Goal: Information Seeking & Learning: Learn about a topic

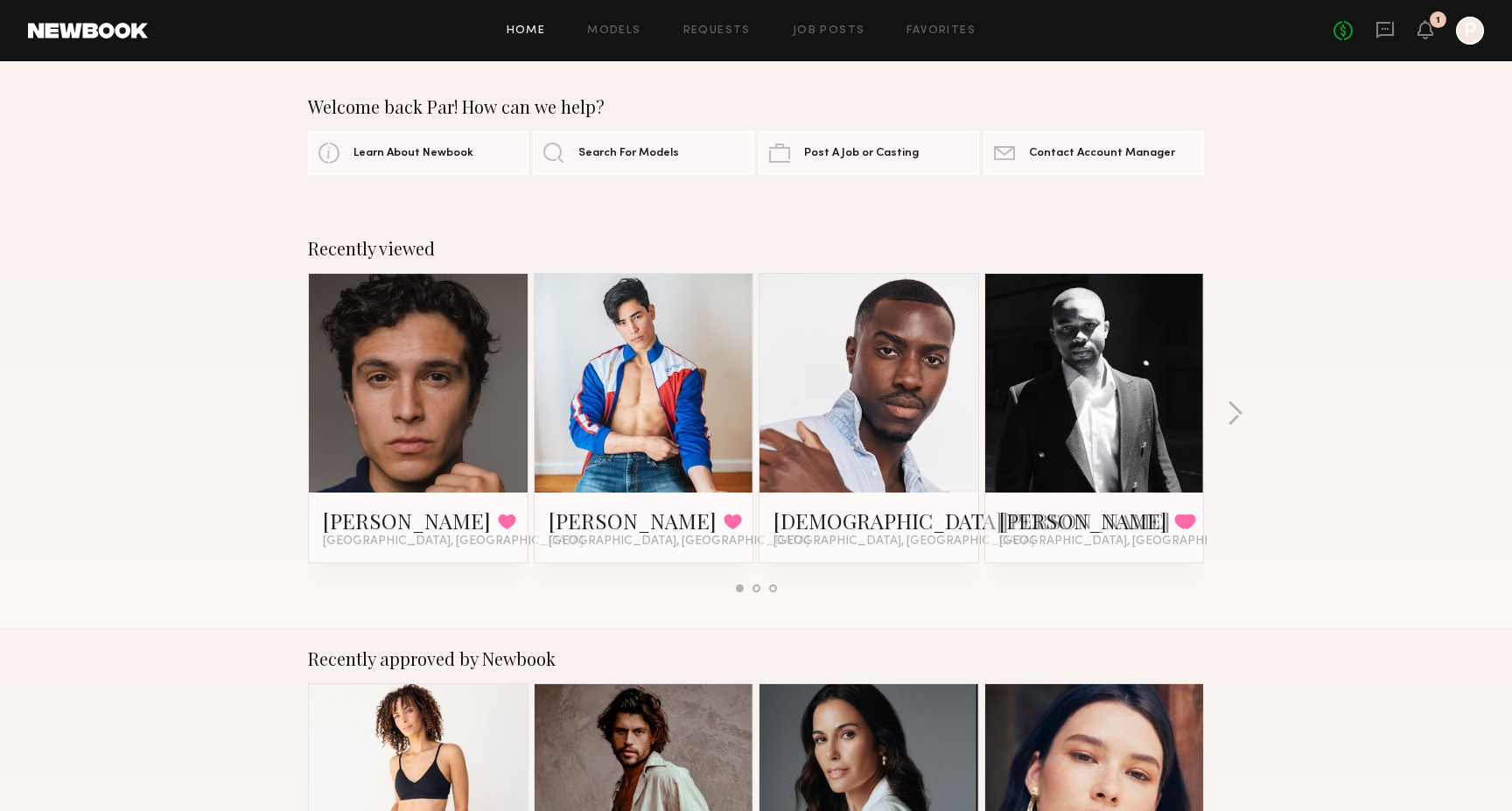
drag, startPoint x: 1241, startPoint y: 420, endPoint x: 1240, endPoint y: 543, distance: 123.0
click at [1240, 544] on div "Recently viewed [PERSON_NAME] Favorited [GEOGRAPHIC_DATA], [GEOGRAPHIC_DATA] [P…" at bounding box center [756, 422] width 1512 height 411
click at [599, 467] on link at bounding box center [643, 383] width 107 height 219
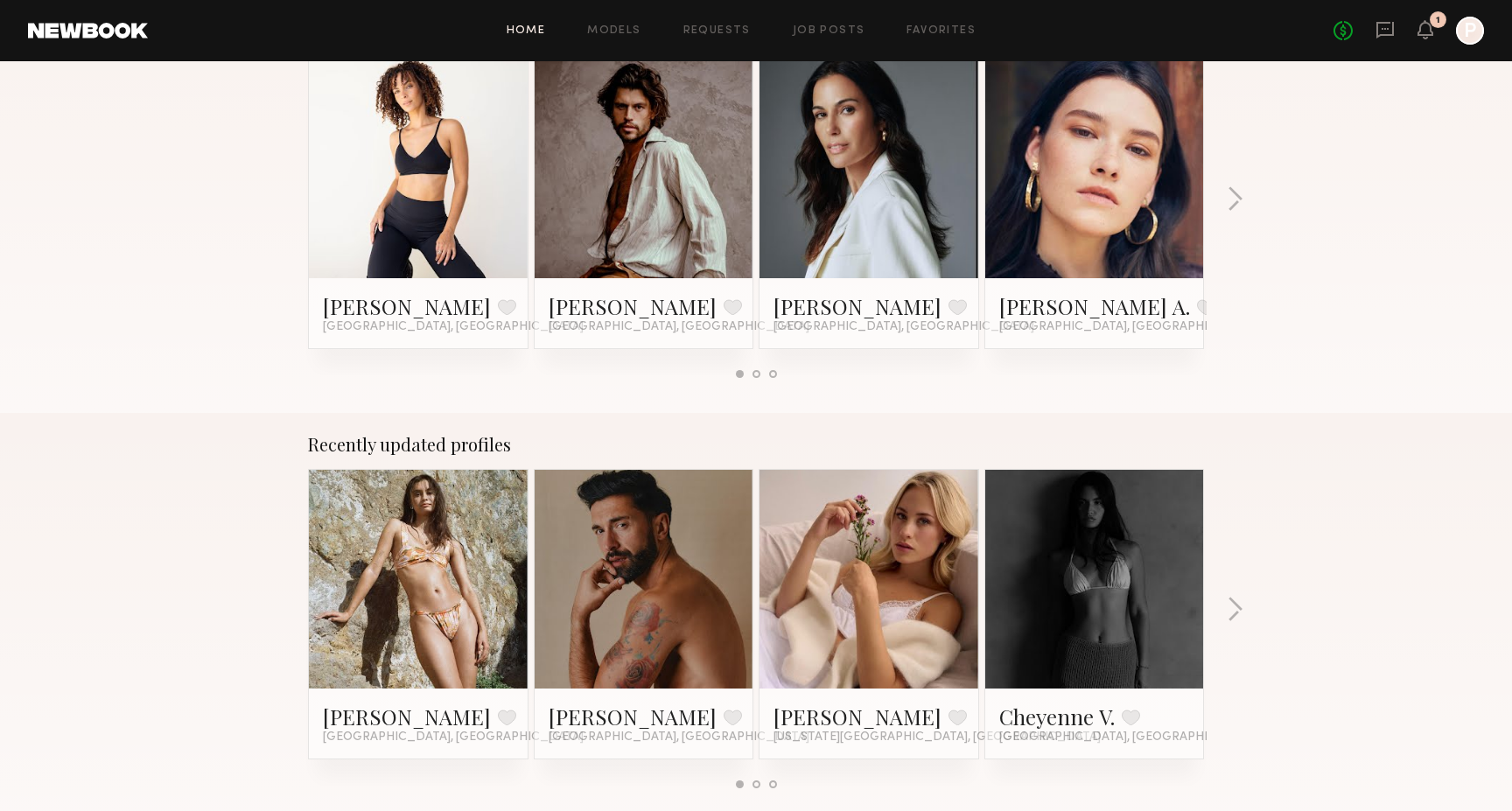
scroll to position [624, 0]
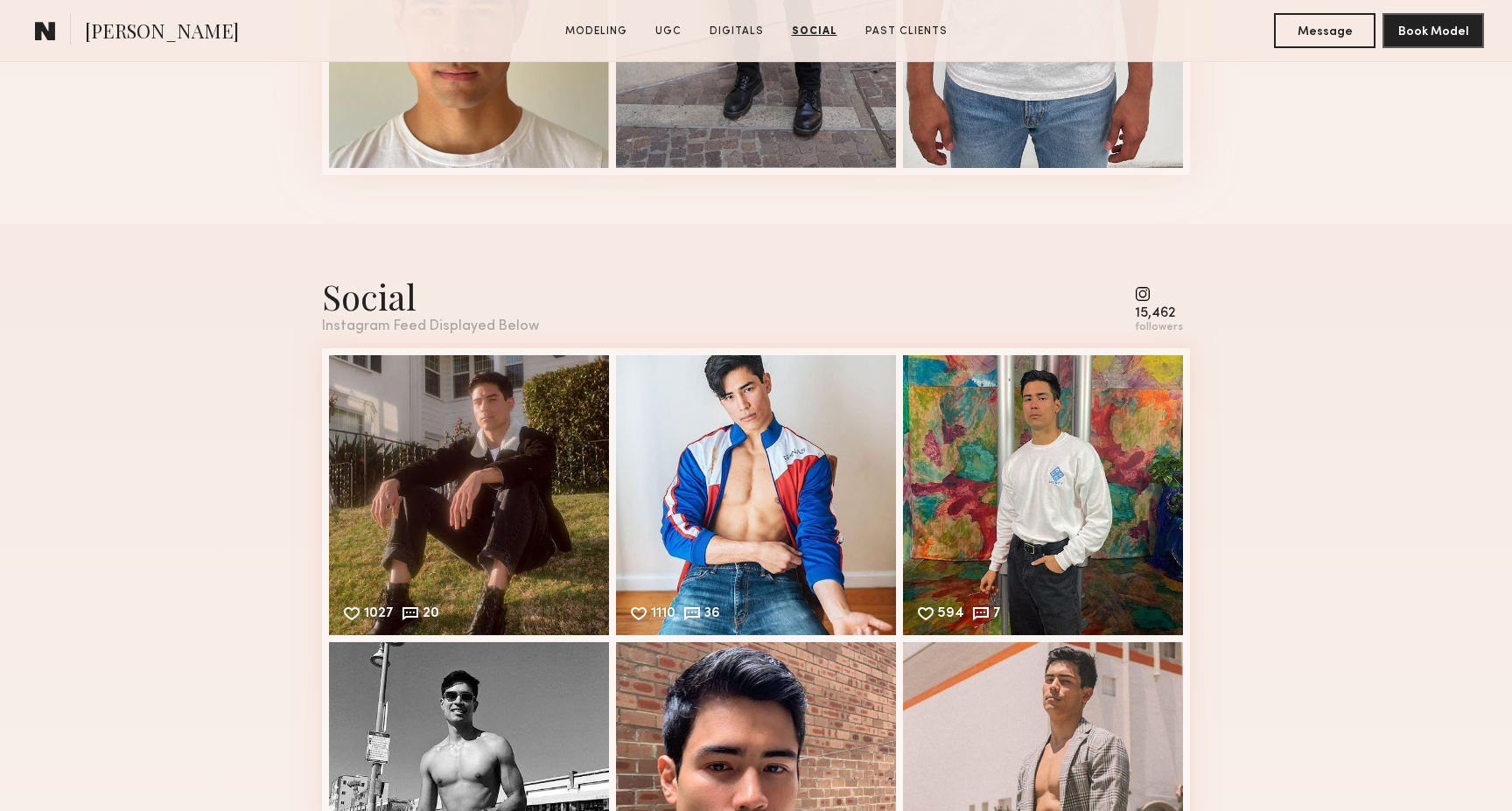
scroll to position [2778, 0]
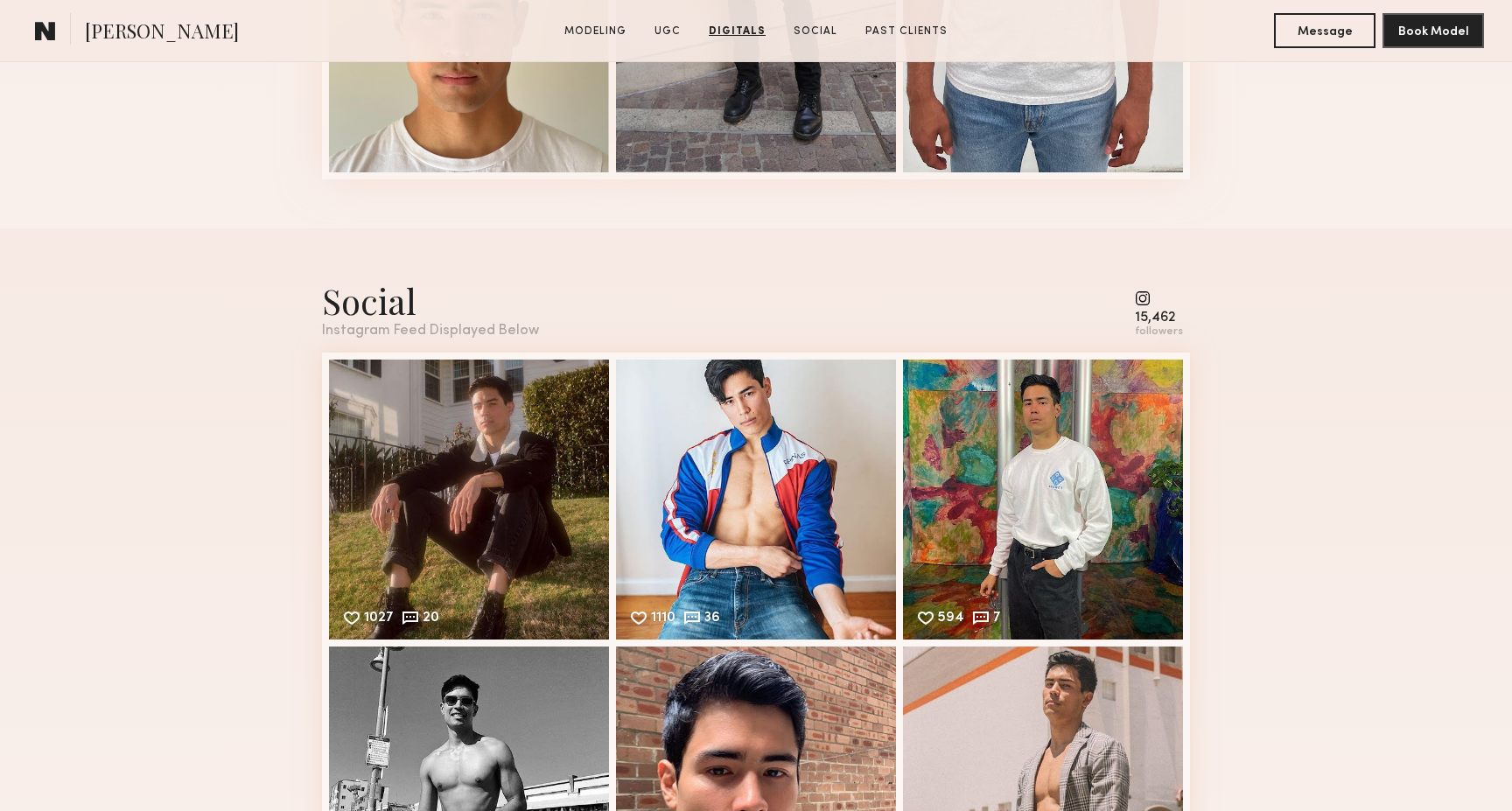
click at [1142, 296] on common-icon at bounding box center [1159, 299] width 48 height 16
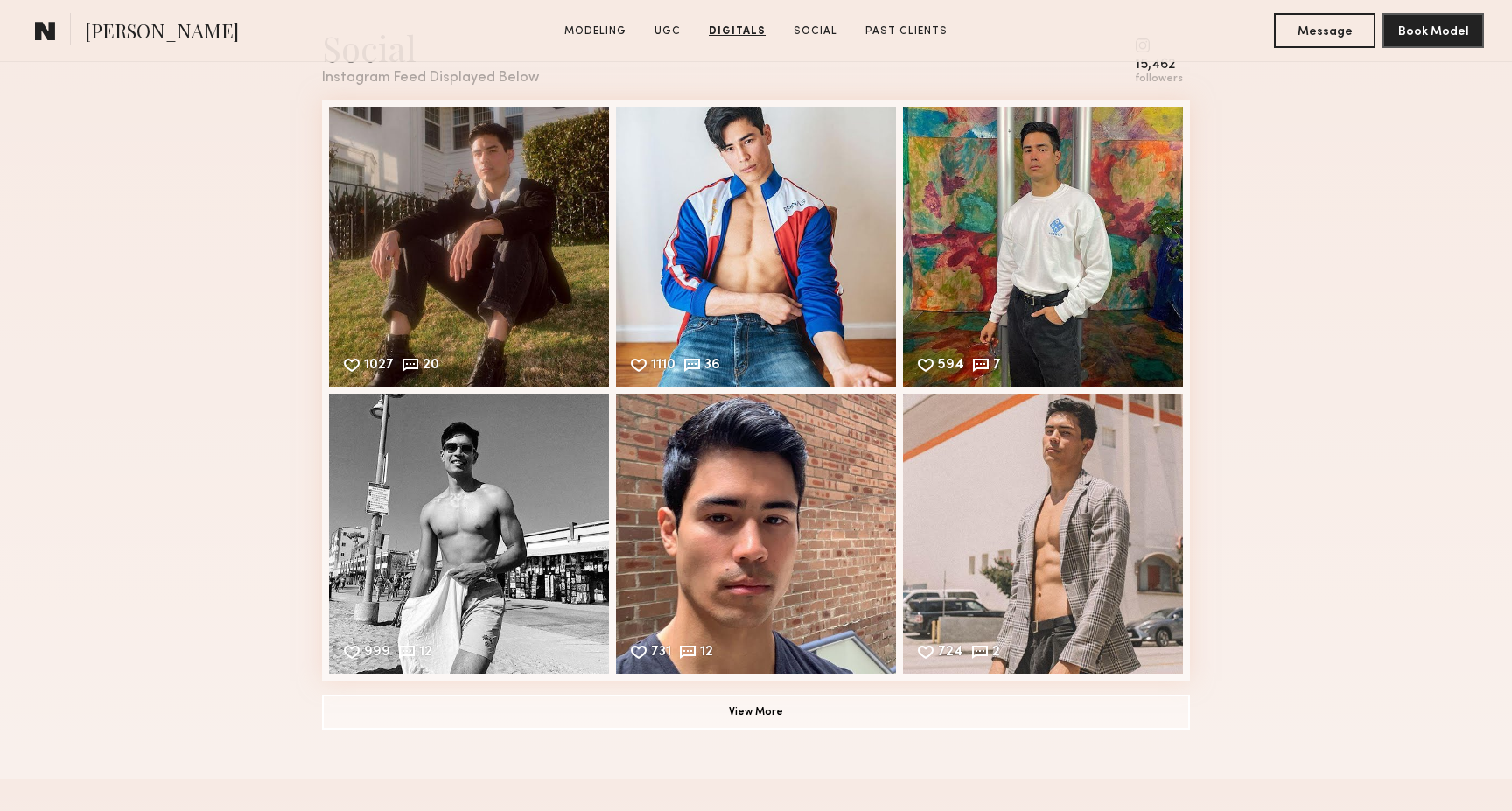
scroll to position [3034, 0]
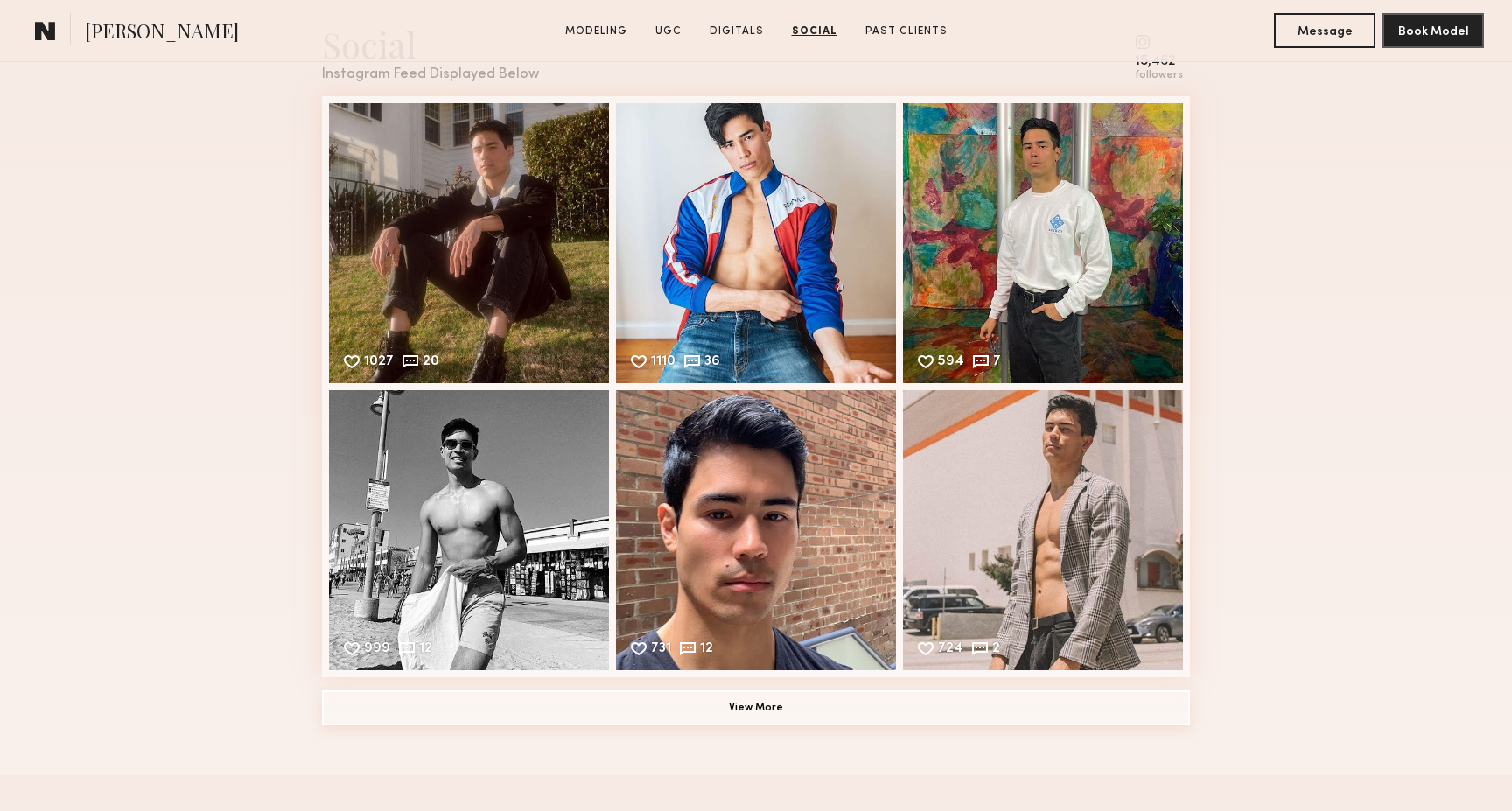
click at [761, 706] on button "View More" at bounding box center [755, 708] width 868 height 35
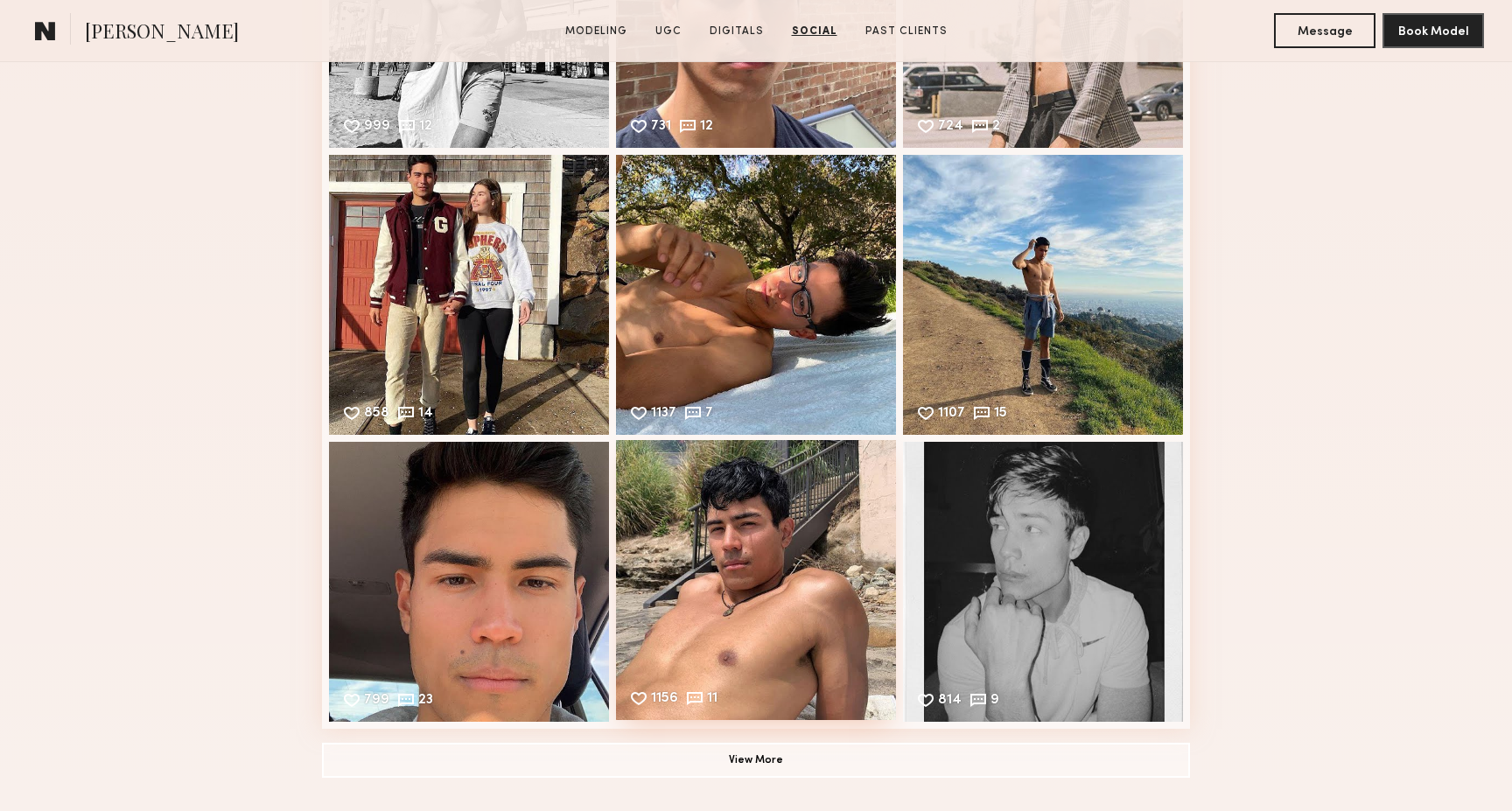
scroll to position [3565, 0]
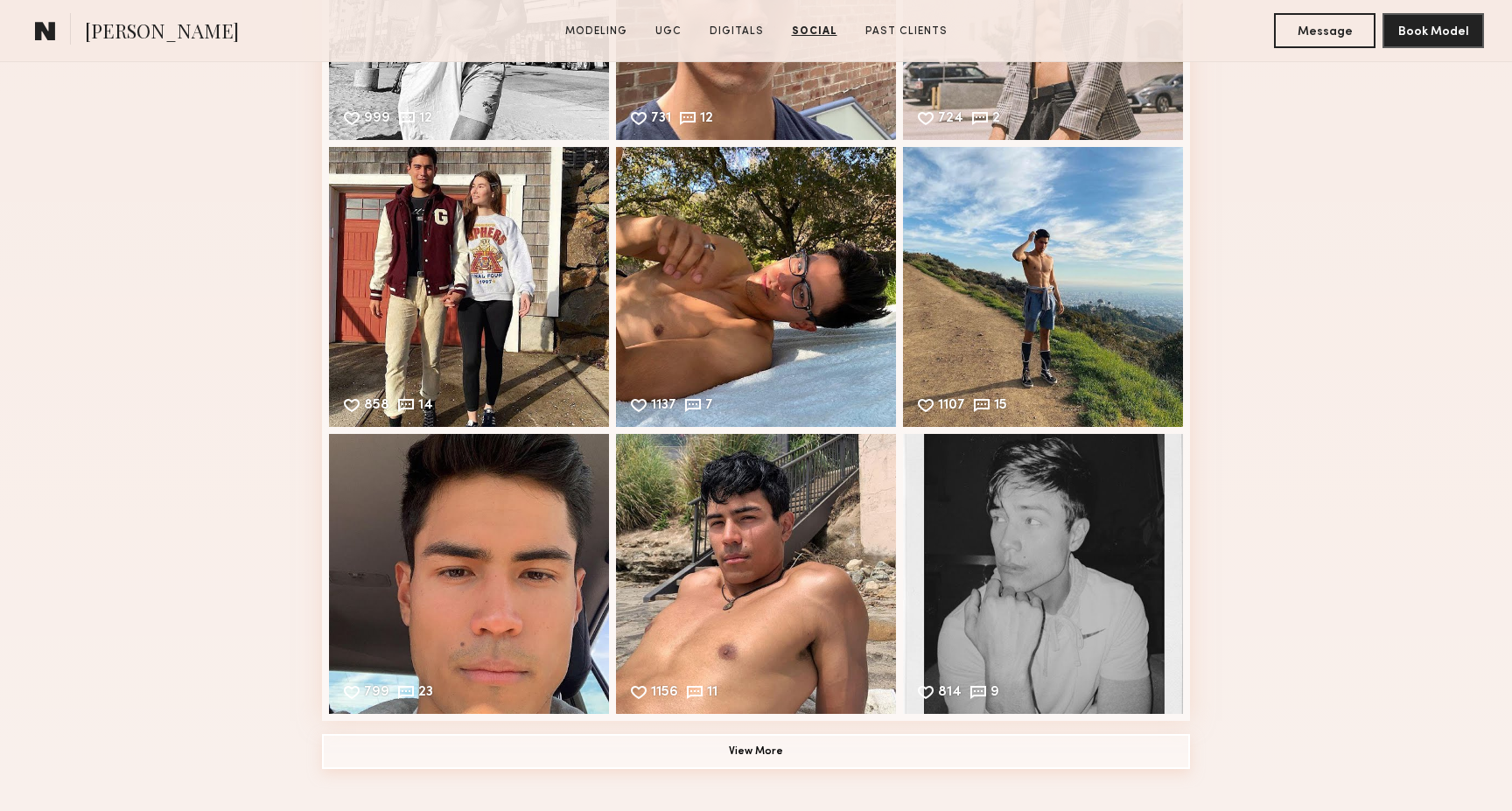
click at [765, 748] on button "View More" at bounding box center [755, 752] width 868 height 35
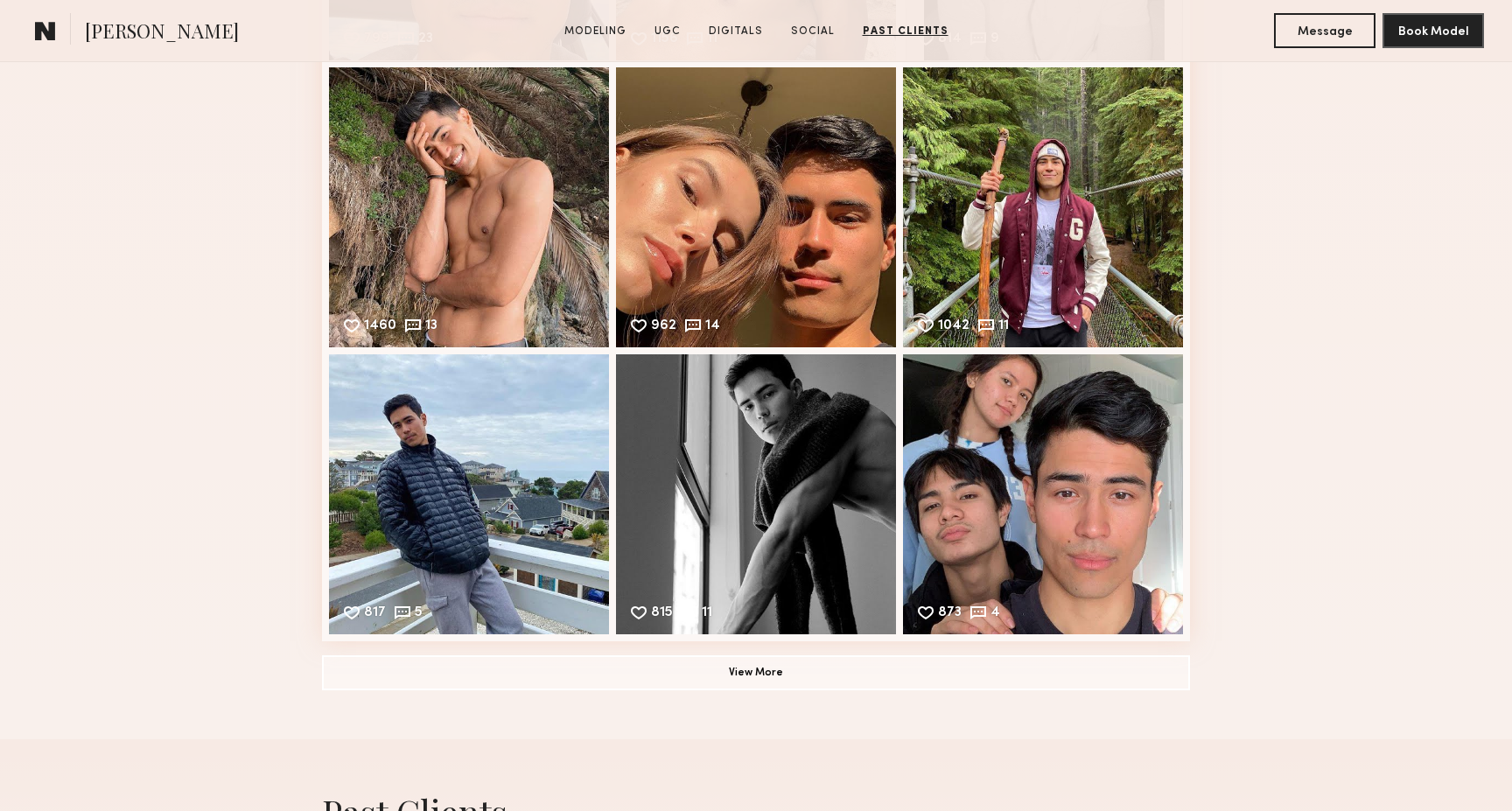
scroll to position [4214, 0]
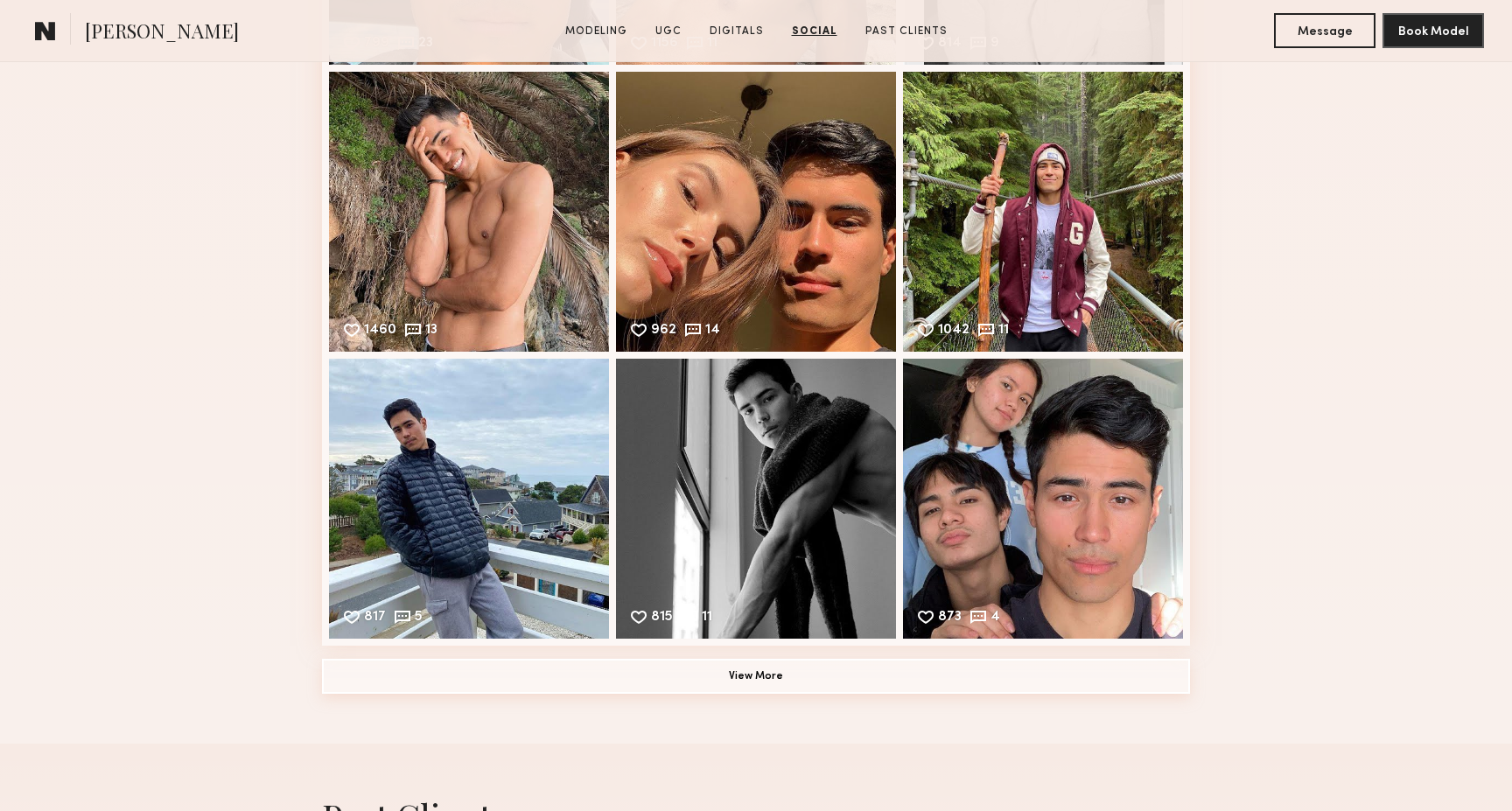
click at [794, 672] on button "View More" at bounding box center [755, 677] width 868 height 35
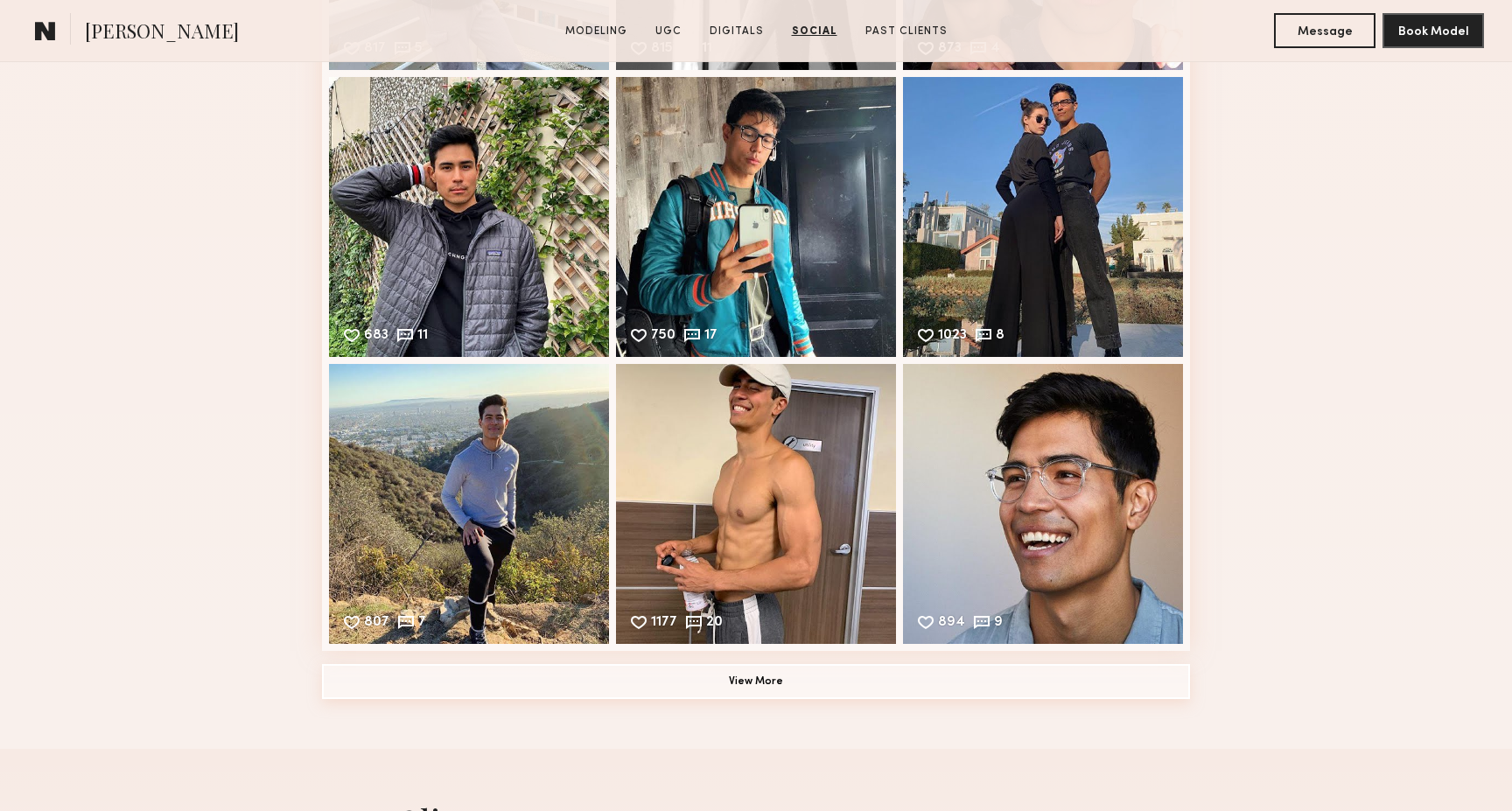
scroll to position [4784, 0]
click at [798, 685] on button "View More" at bounding box center [755, 681] width 868 height 35
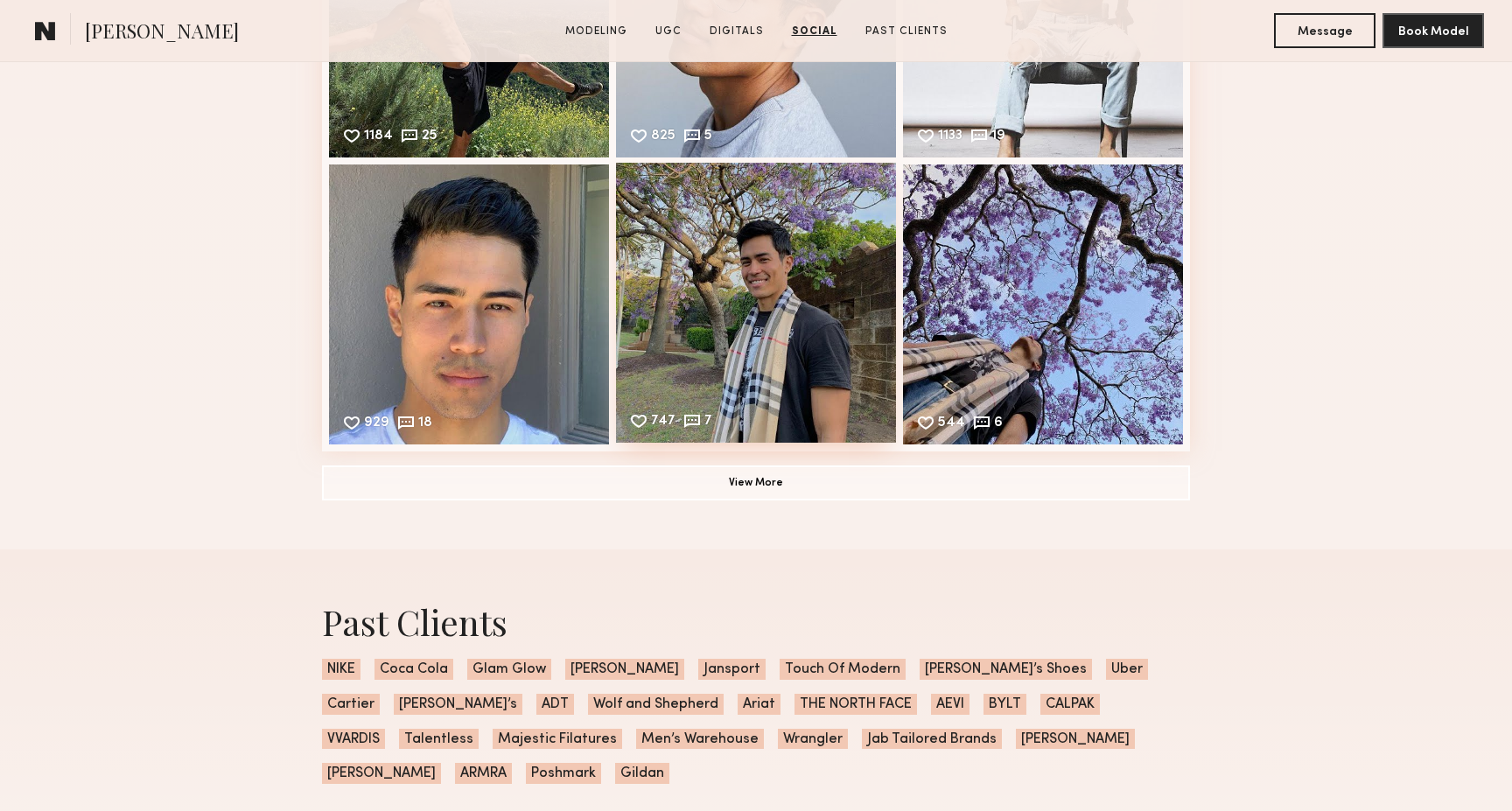
scroll to position [5557, 0]
click at [772, 484] on button "View More" at bounding box center [755, 481] width 868 height 35
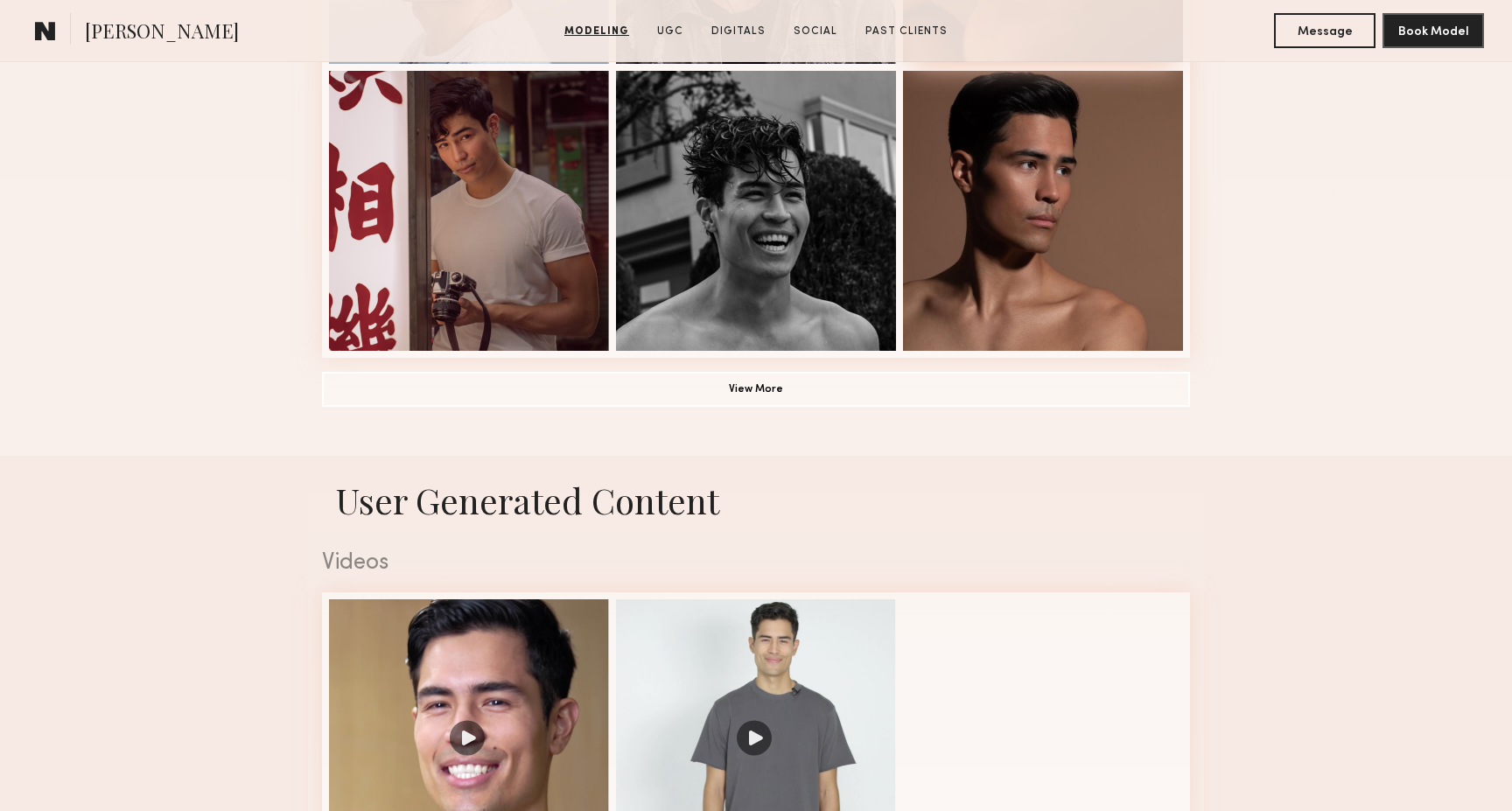
scroll to position [1308, 0]
click at [991, 391] on button "View More" at bounding box center [755, 388] width 868 height 35
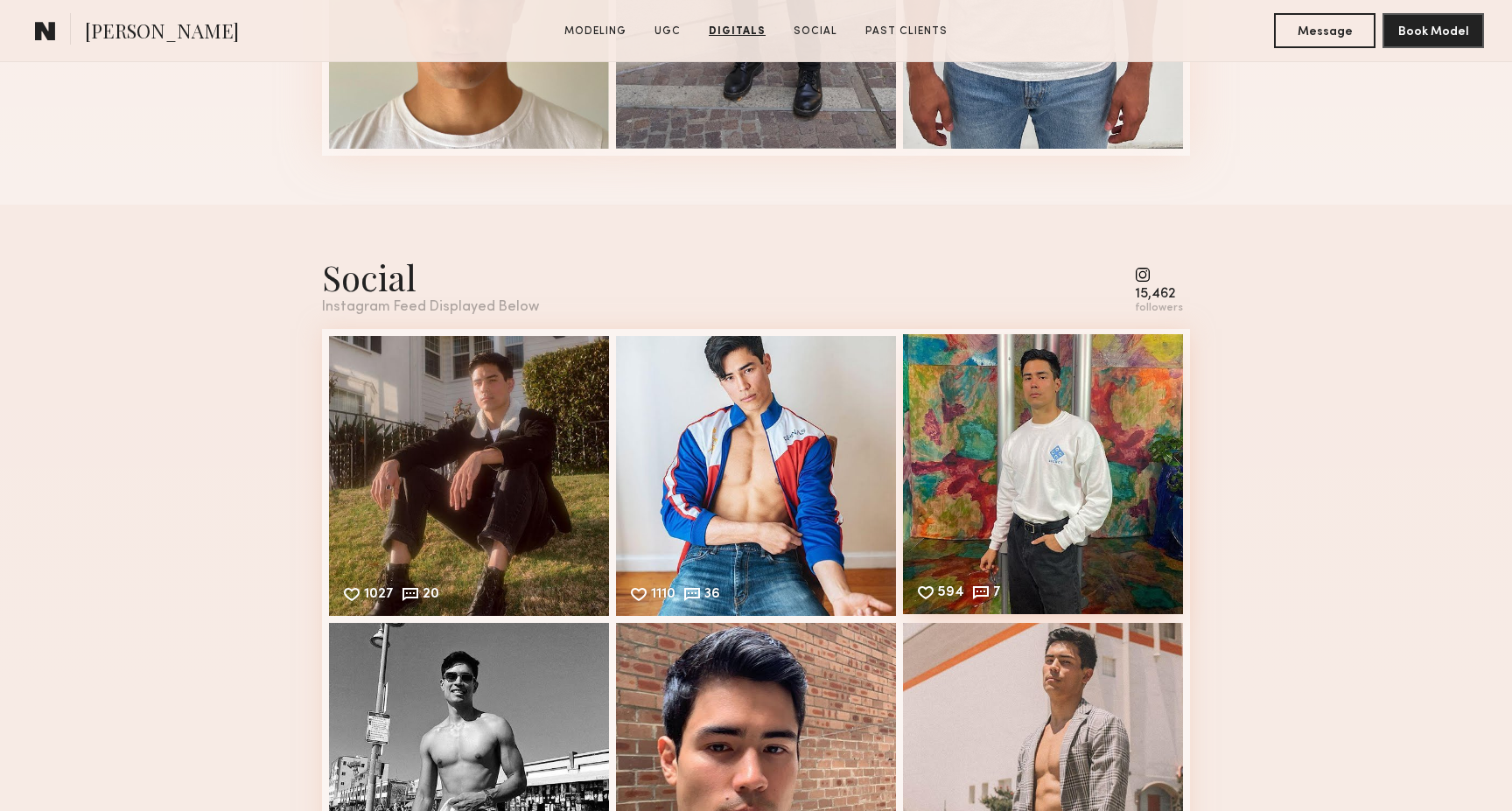
scroll to position [3902, 0]
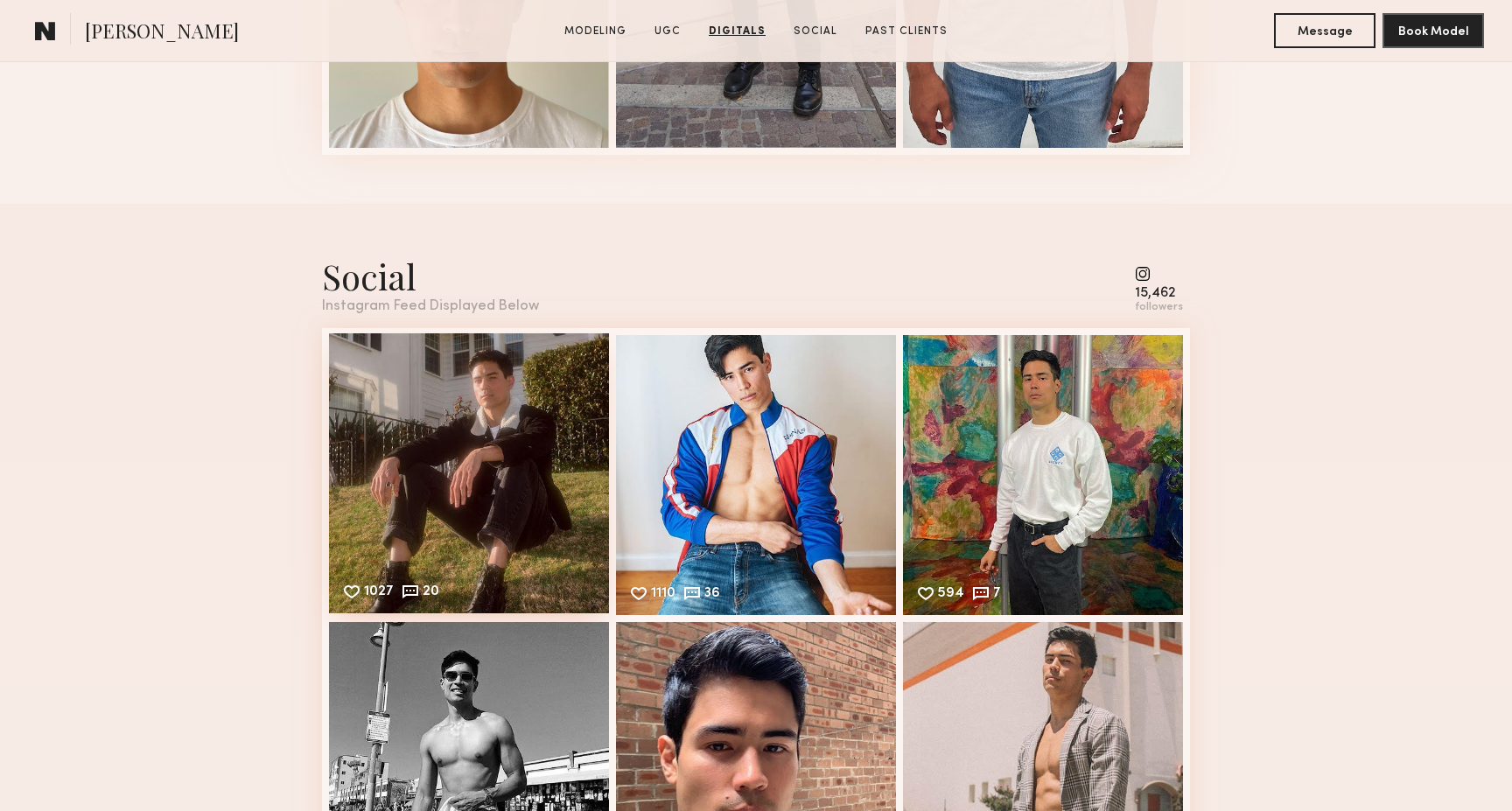
click at [524, 529] on div "1027 20 Likes & comments displayed to show model’s engagement" at bounding box center [469, 473] width 280 height 280
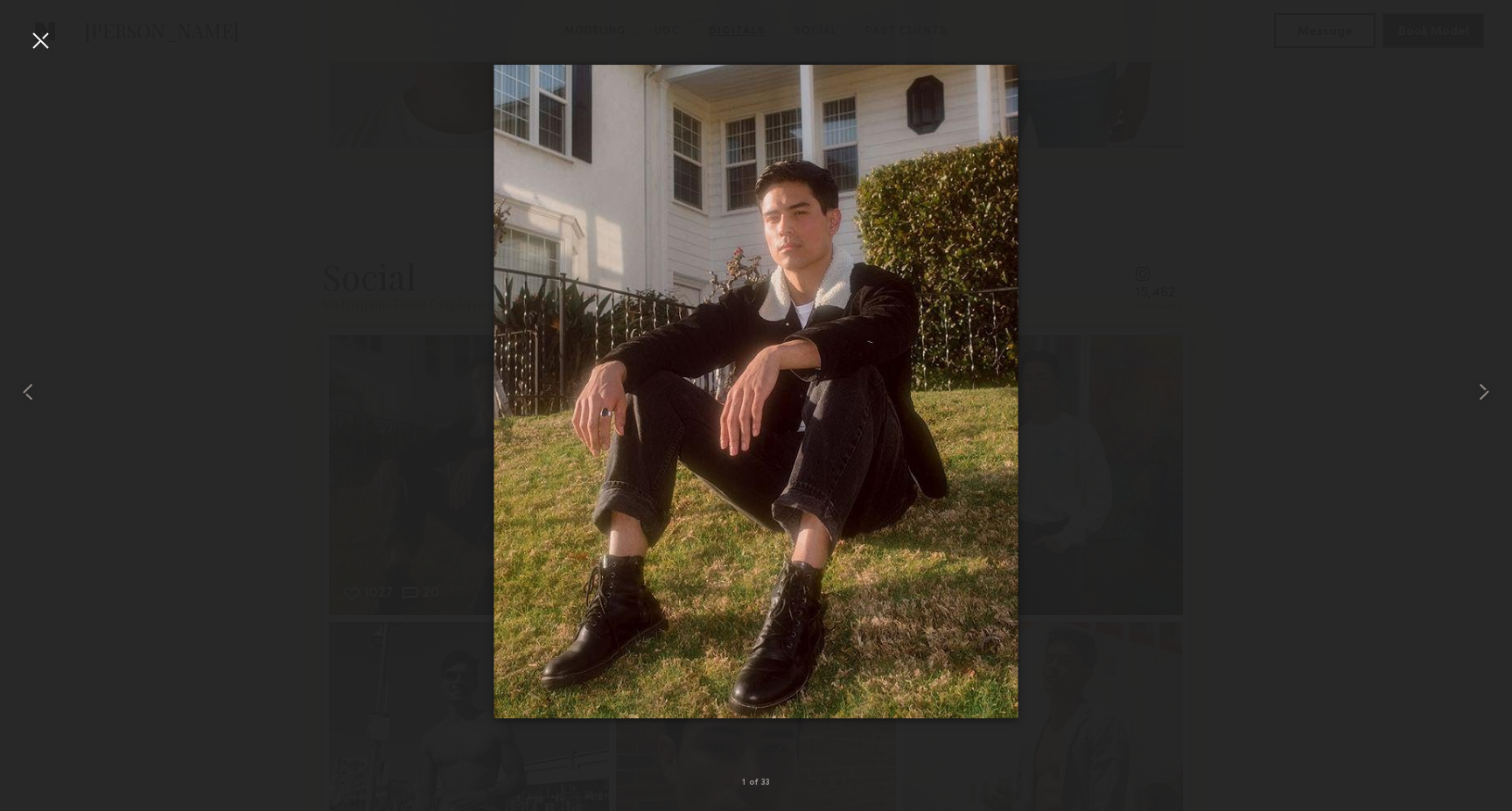
click at [317, 496] on div at bounding box center [756, 391] width 1512 height 727
click at [362, 398] on div at bounding box center [756, 391] width 1512 height 727
click at [278, 329] on div at bounding box center [756, 391] width 1512 height 727
